Goal: Navigation & Orientation: Find specific page/section

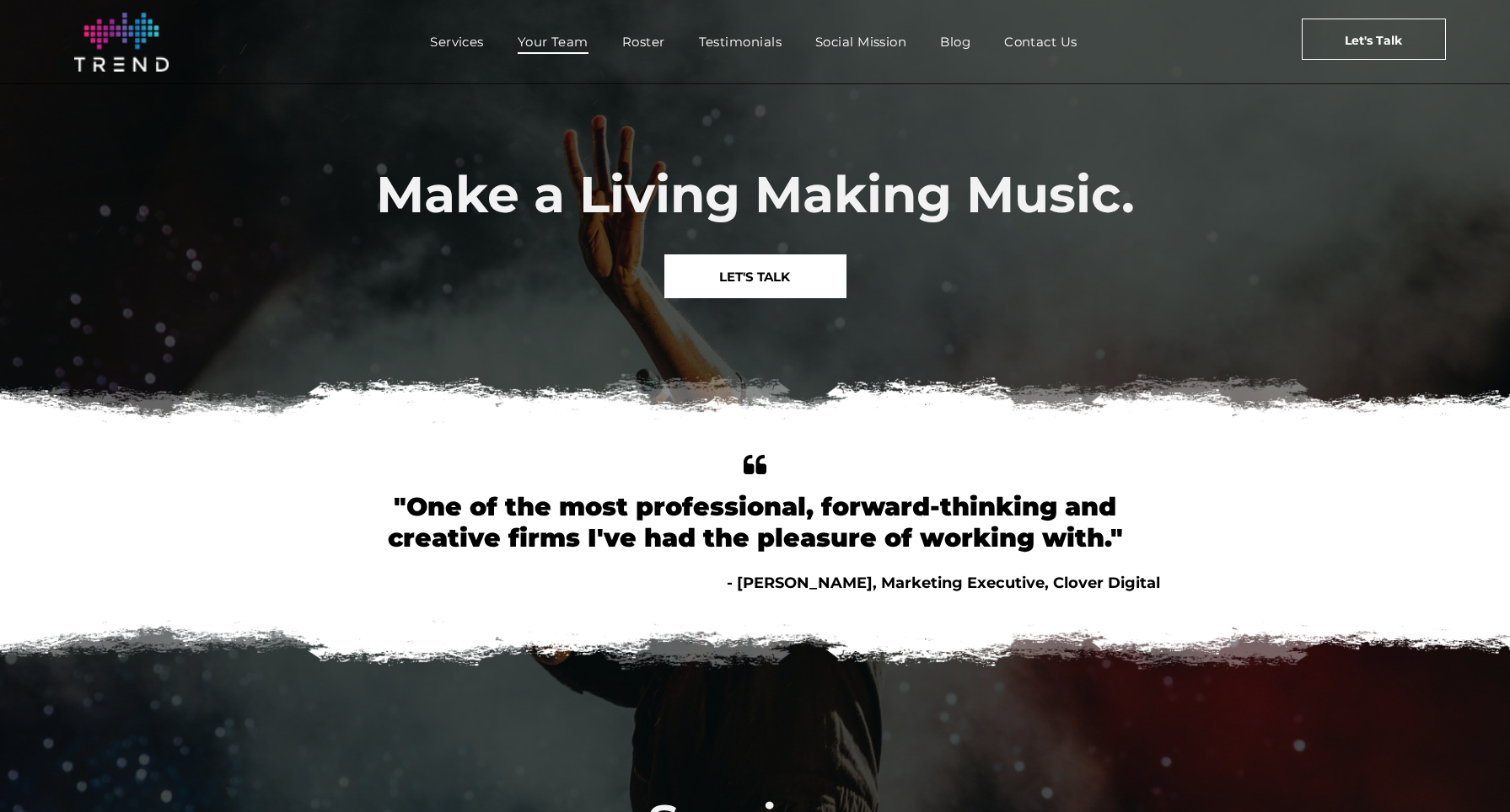
click at [554, 40] on span "Your Team" at bounding box center [553, 42] width 71 height 24
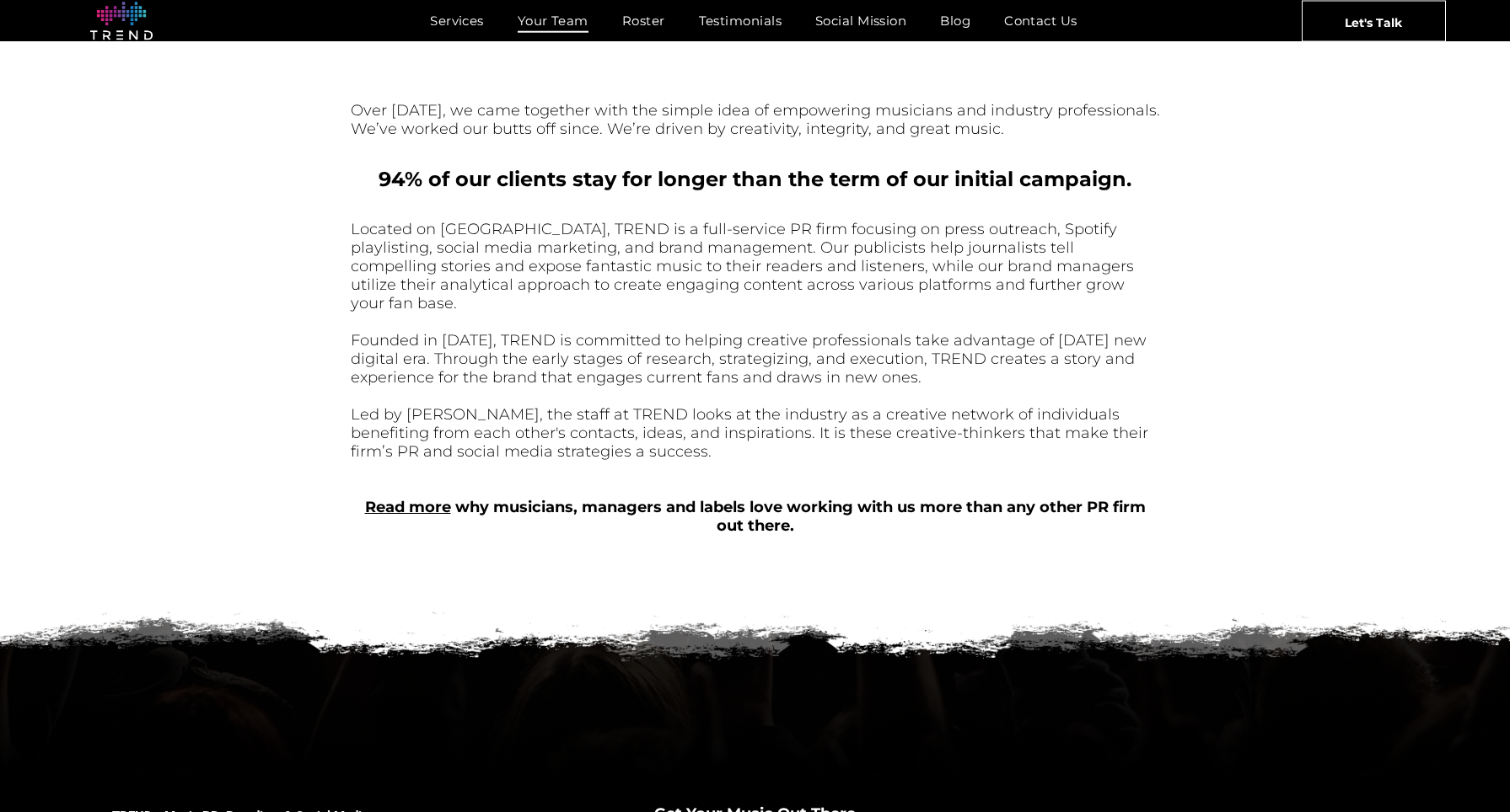
scroll to position [508, 0]
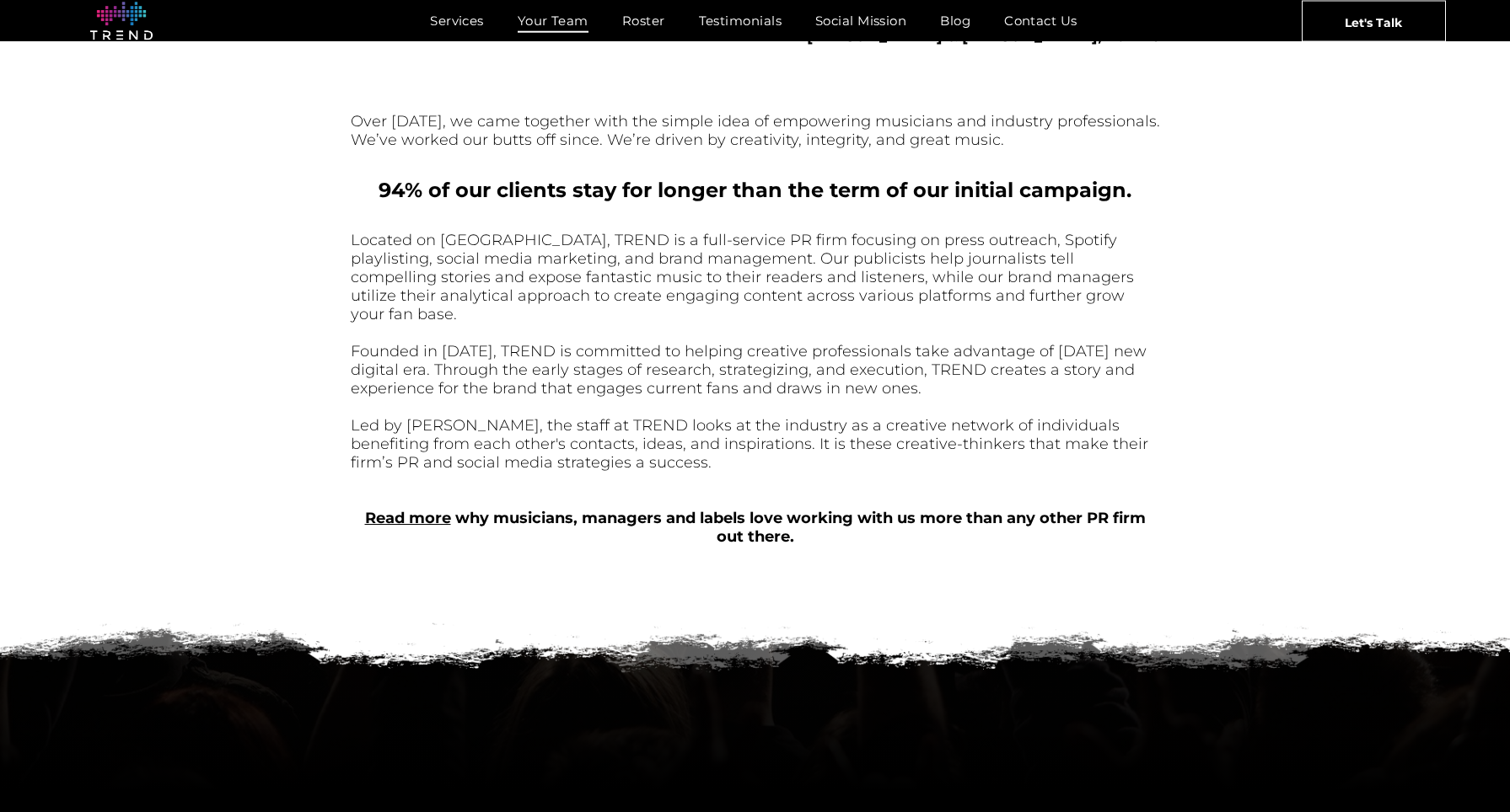
click at [440, 518] on link "Read more" at bounding box center [408, 519] width 86 height 19
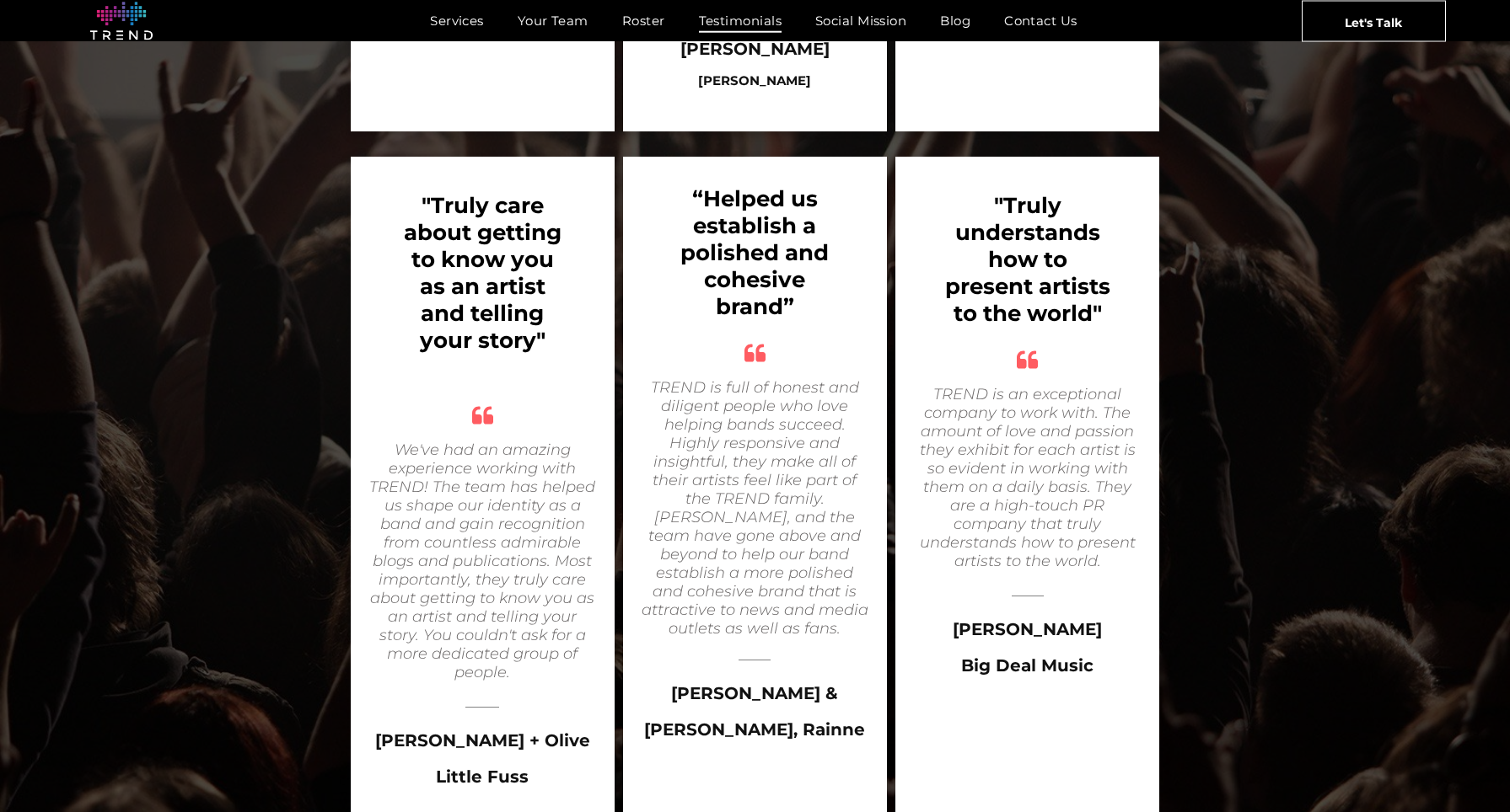
scroll to position [2924, 0]
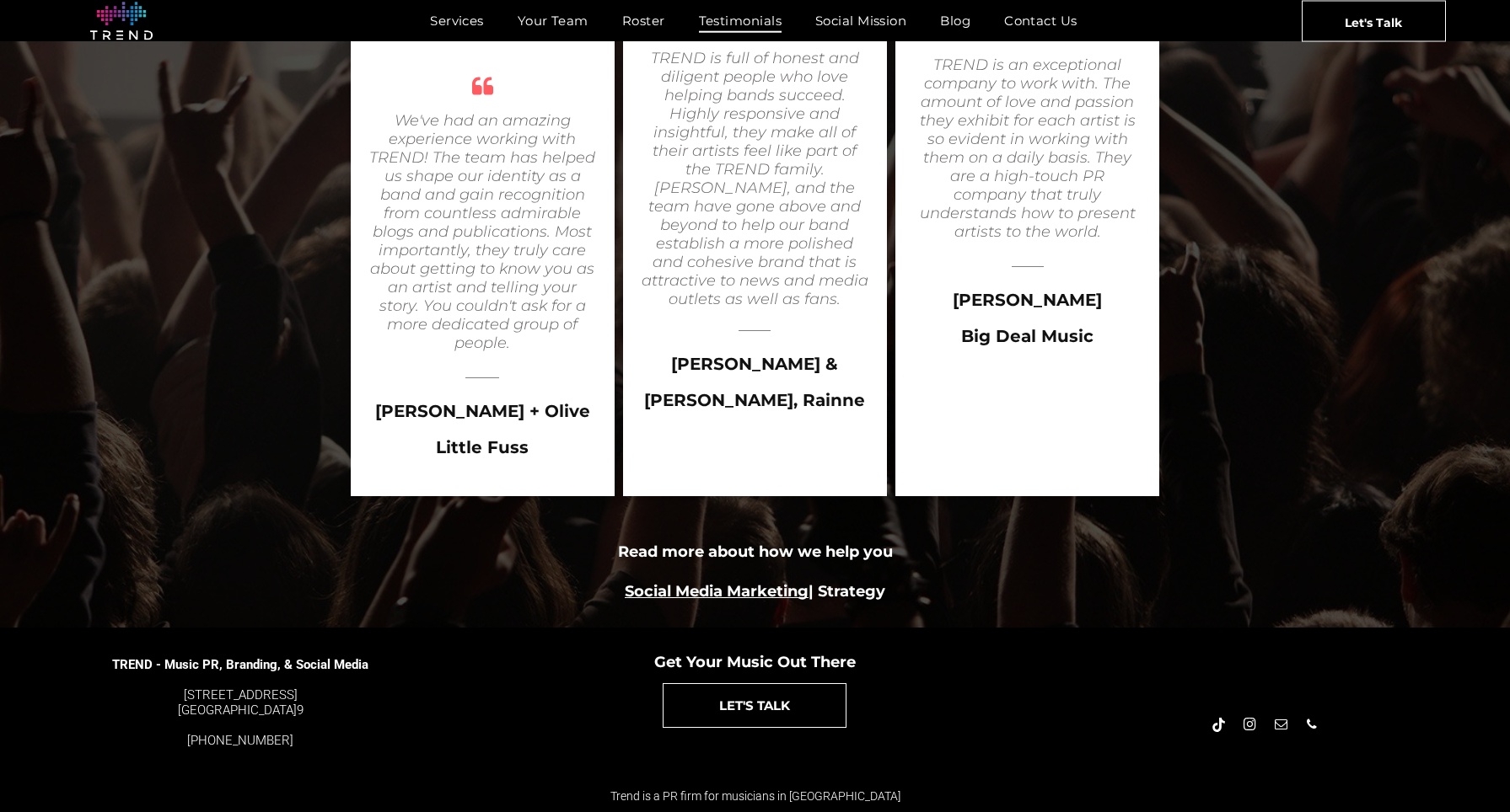
click at [727, 587] on link "Social Media Marketing" at bounding box center [716, 591] width 184 height 19
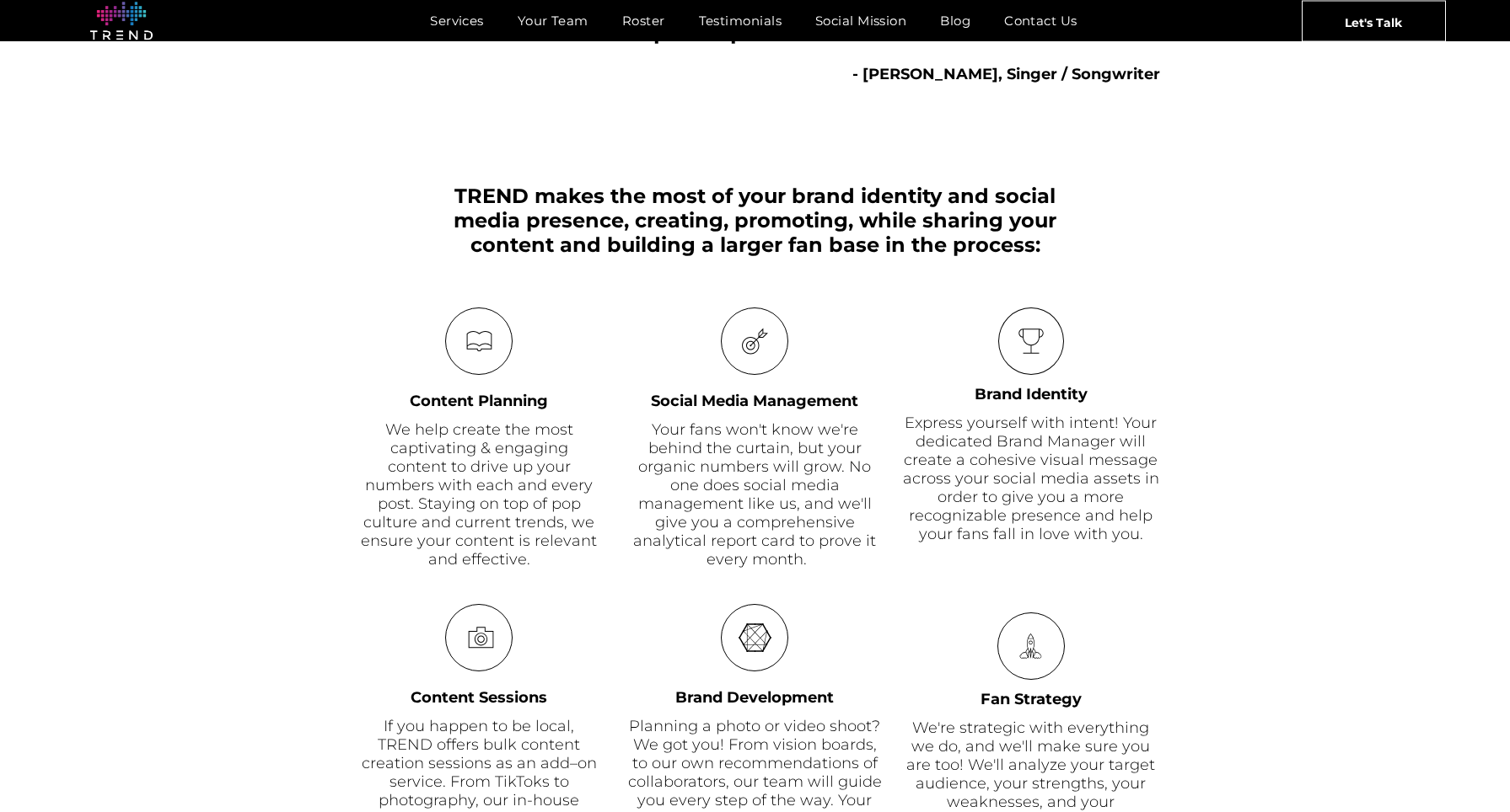
scroll to position [1082, 0]
